Goal: Task Accomplishment & Management: Manage account settings

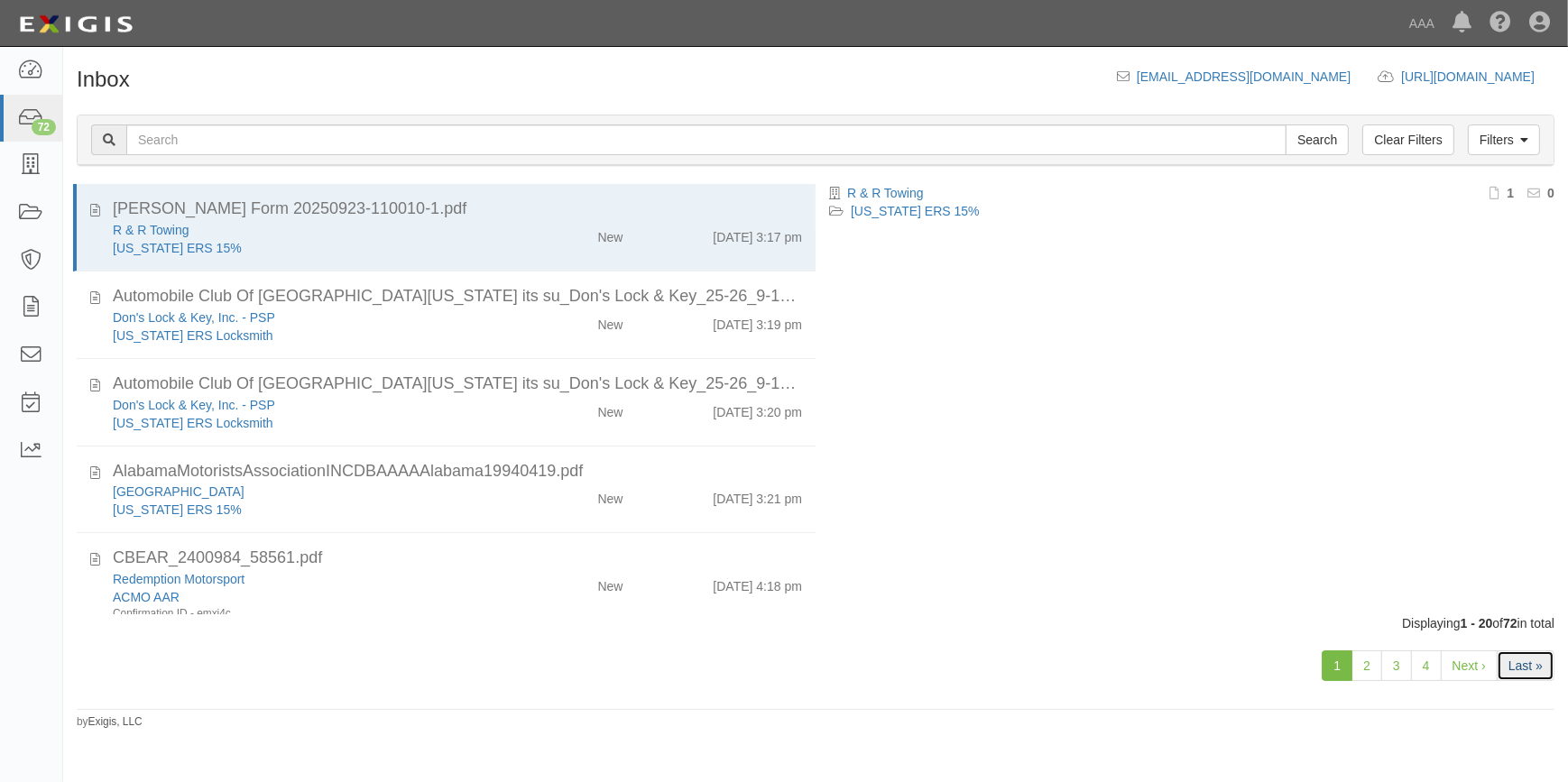
click at [1517, 666] on link "Last »" at bounding box center [1526, 666] width 58 height 31
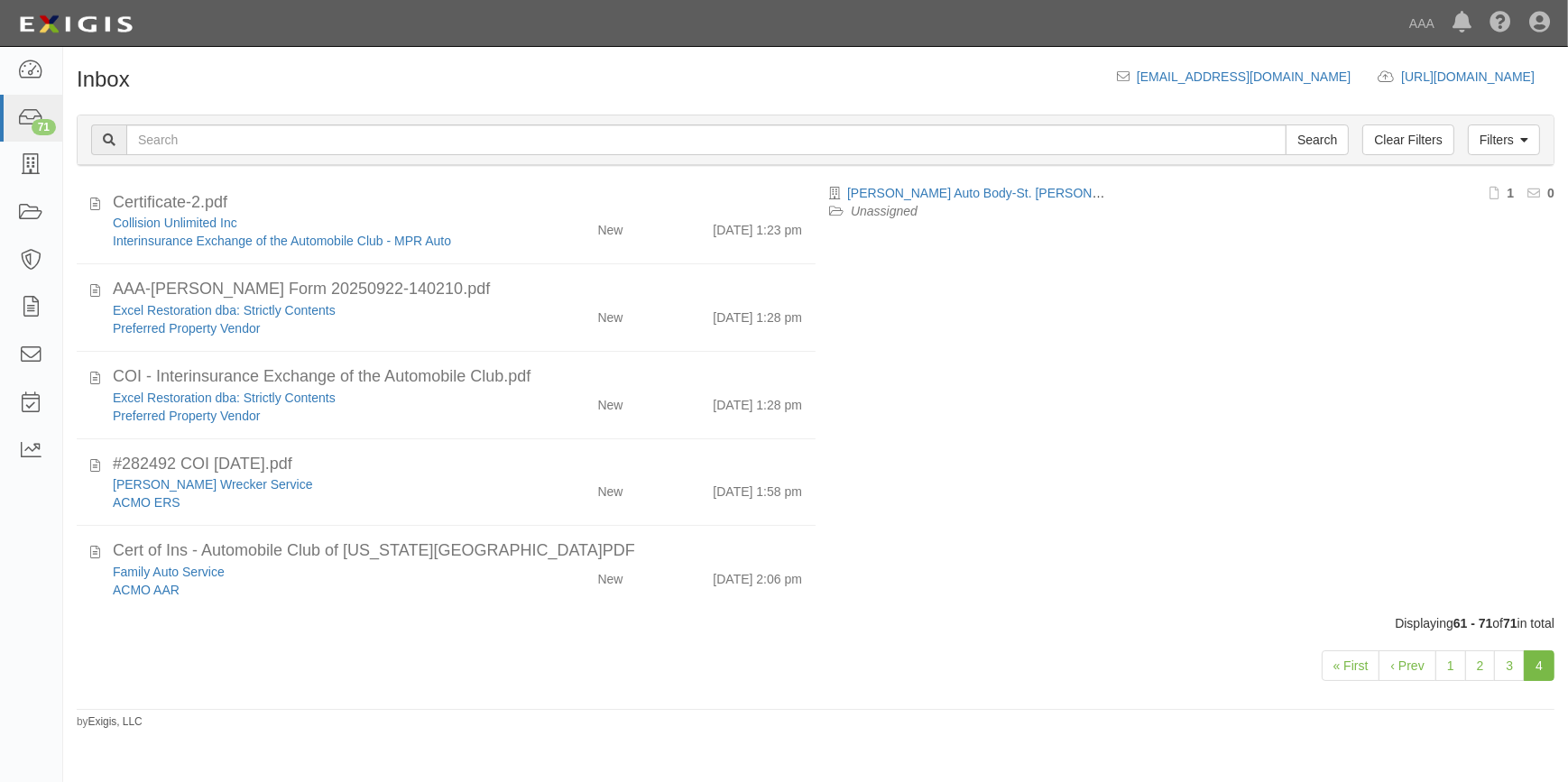
scroll to position [525, 0]
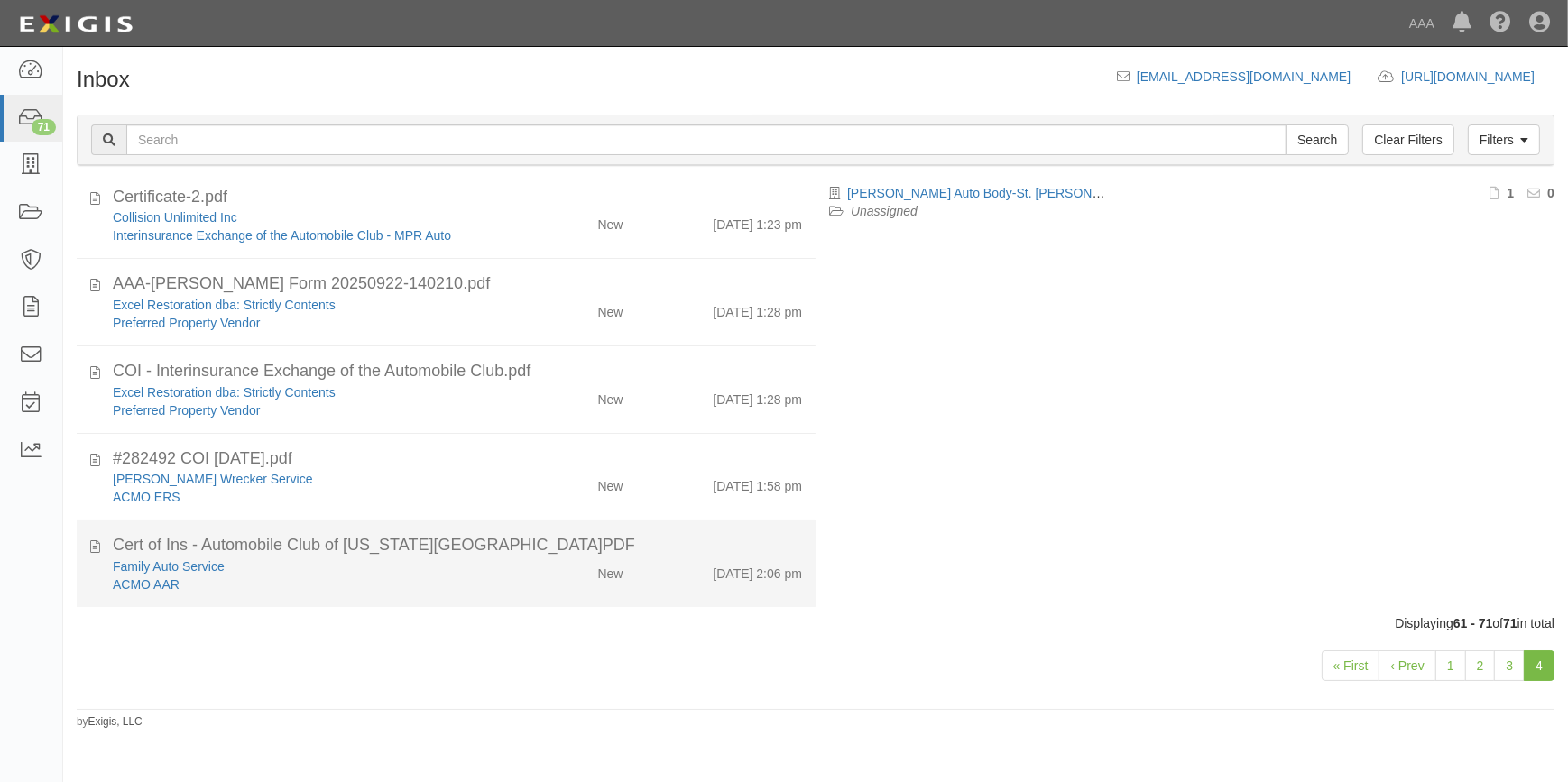
click at [340, 562] on div "Family Auto Service" at bounding box center [308, 566] width 391 height 18
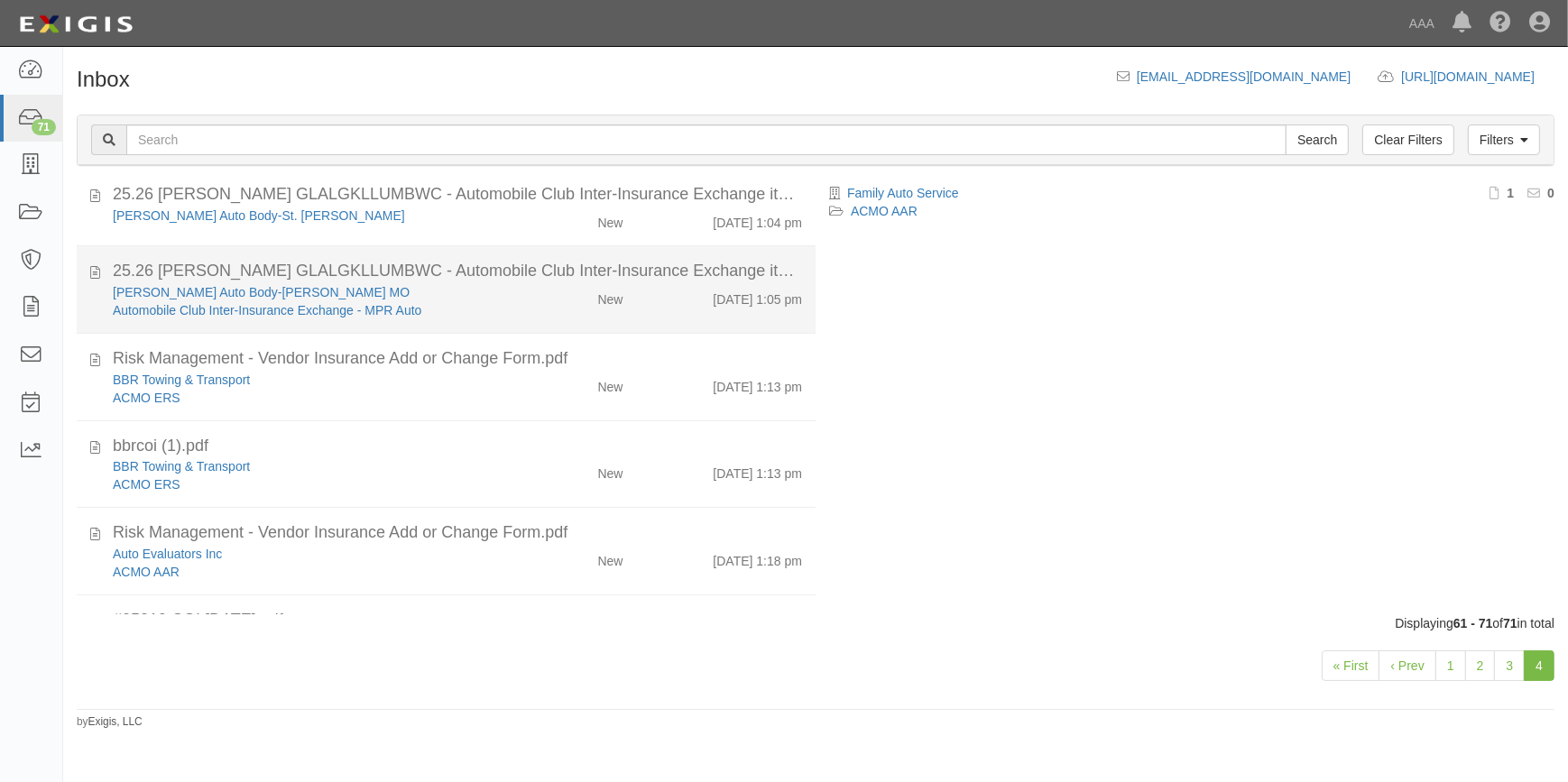
scroll to position [0, 0]
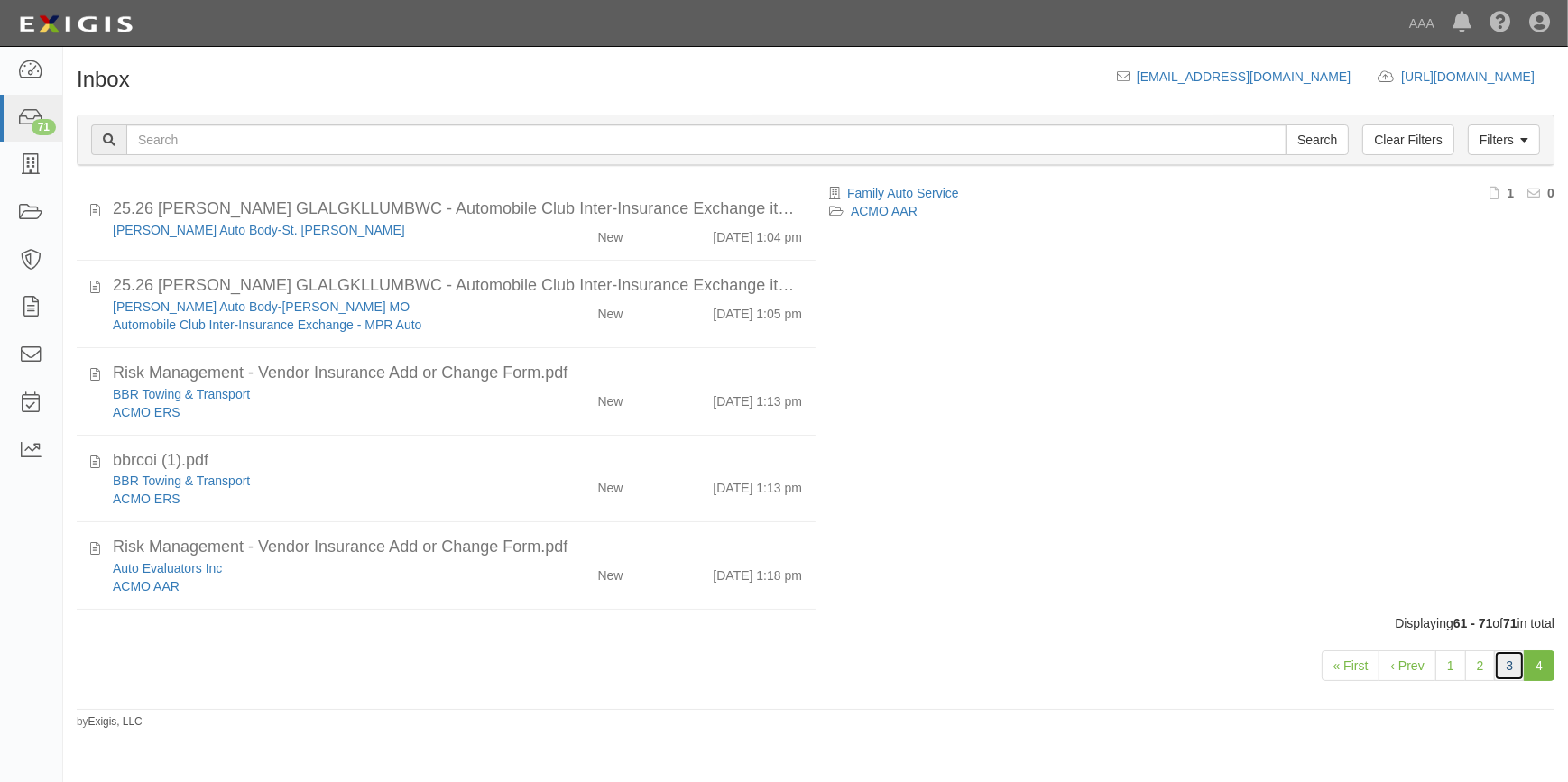
click at [1516, 660] on link "3" at bounding box center [1509, 666] width 31 height 31
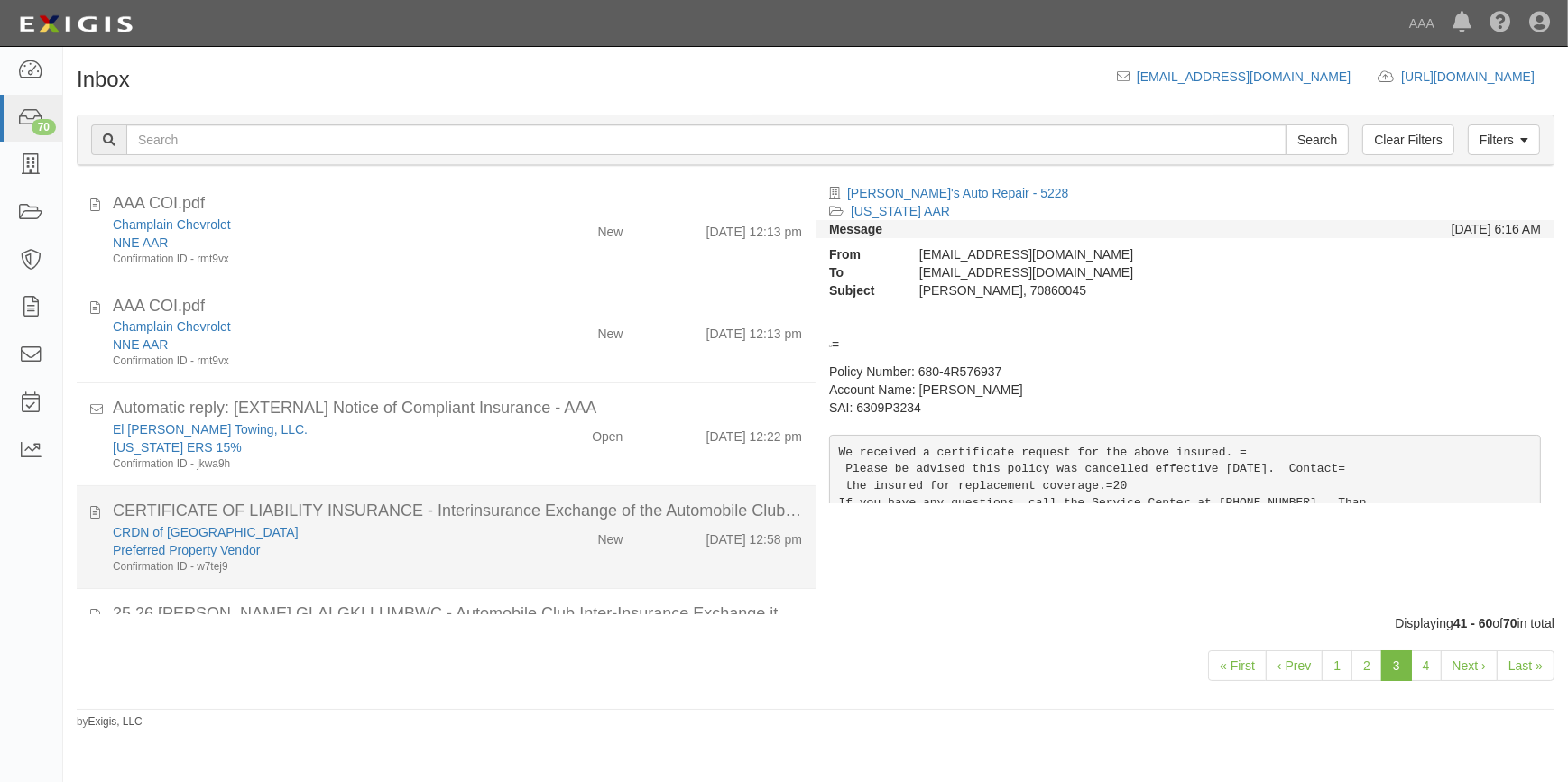
scroll to position [1390, 0]
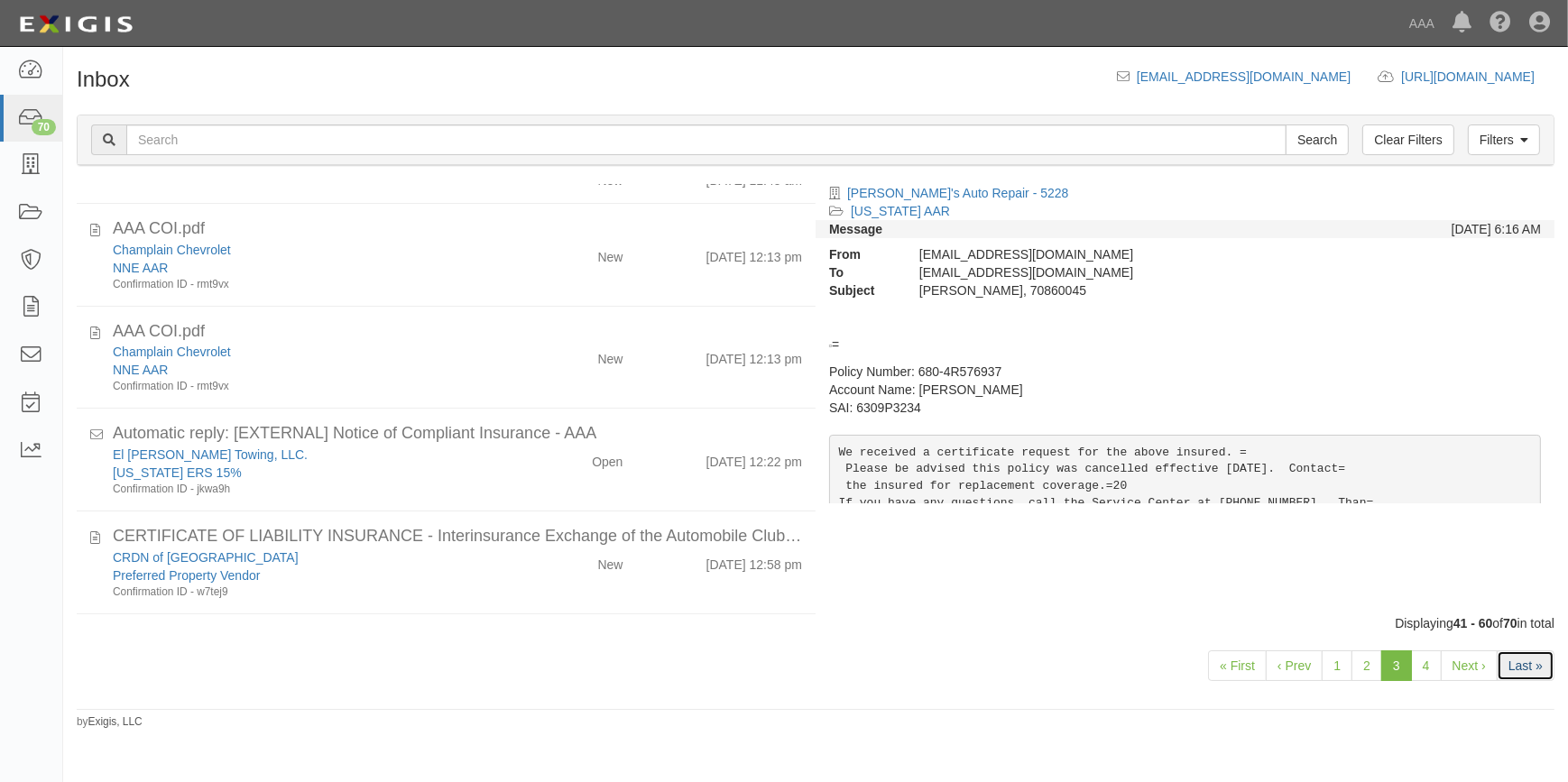
click at [1542, 668] on link "Last »" at bounding box center [1526, 666] width 58 height 31
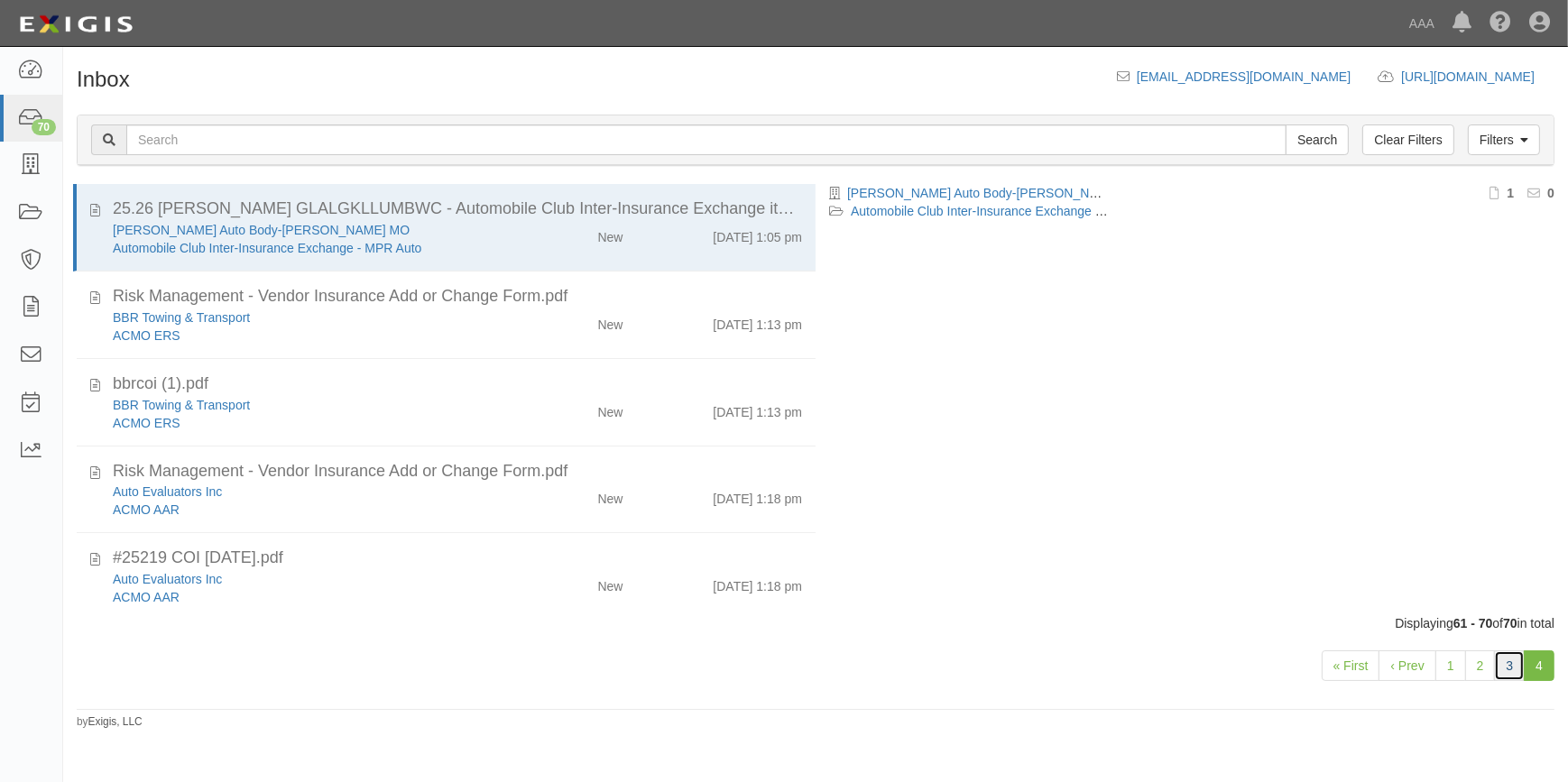
click at [1504, 672] on link "3" at bounding box center [1509, 666] width 31 height 31
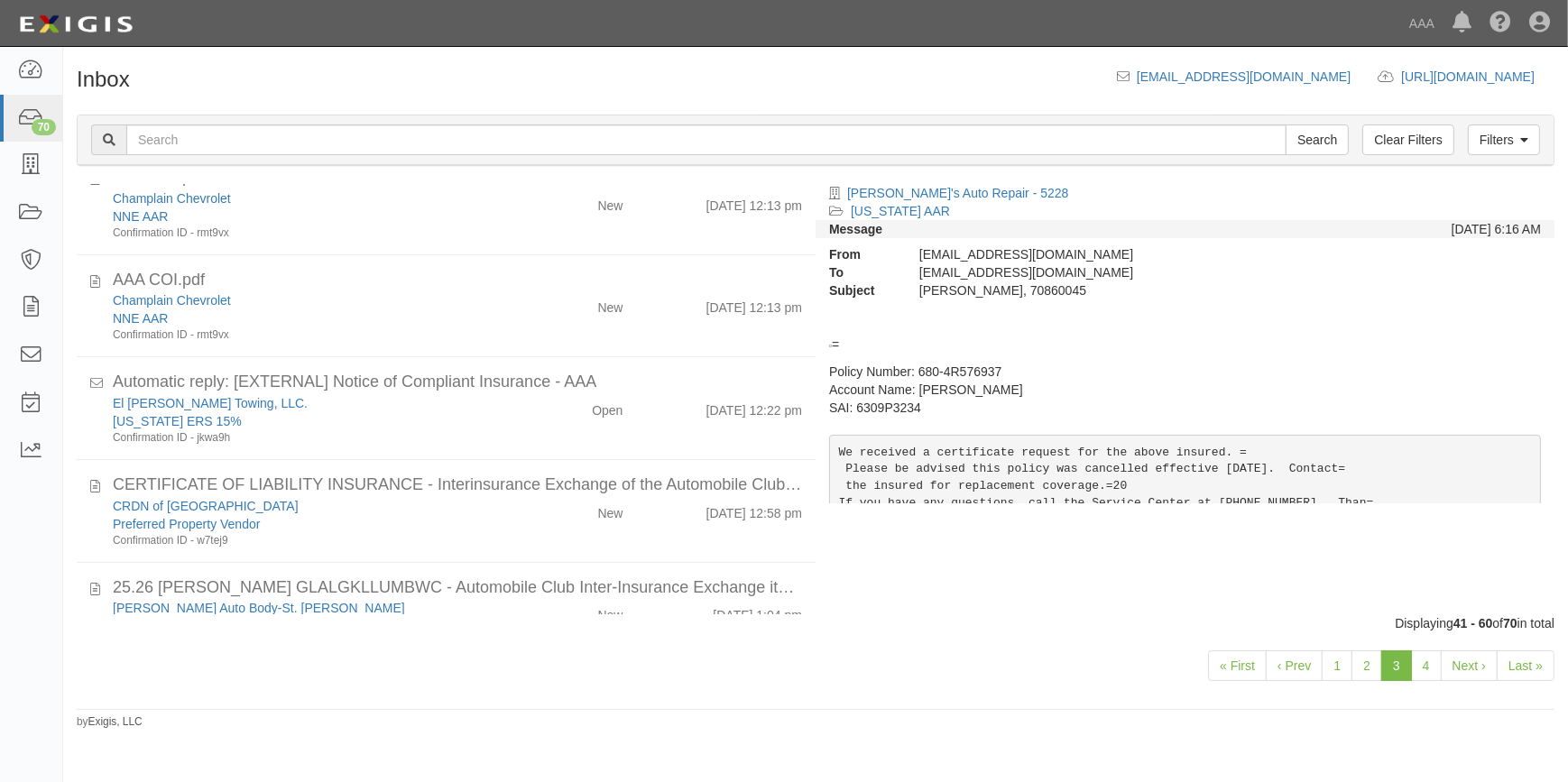
scroll to position [1471, 0]
